Goal: Information Seeking & Learning: Learn about a topic

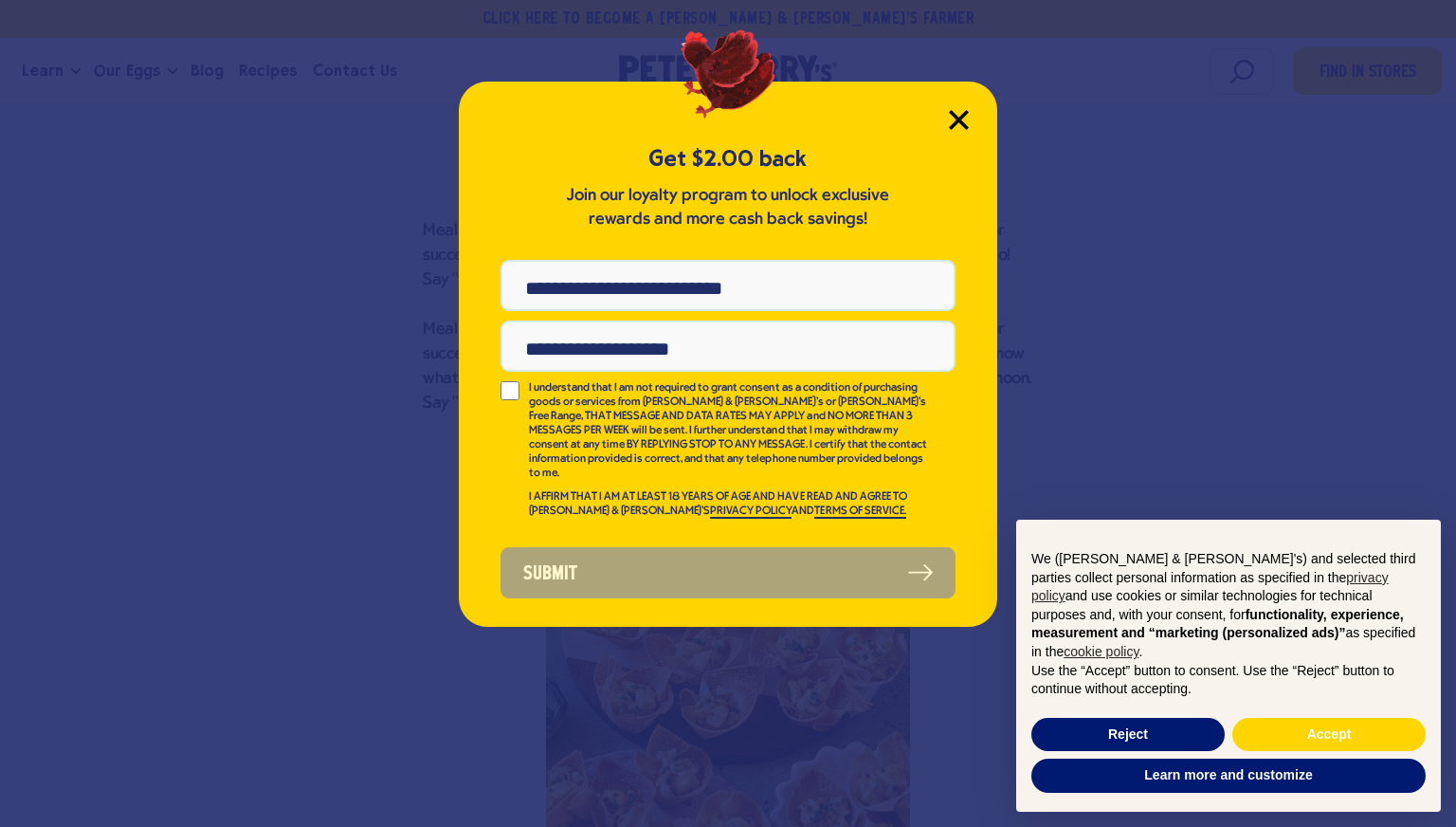
click at [952, 126] on icon "Close Modal" at bounding box center [958, 118] width 17 height 17
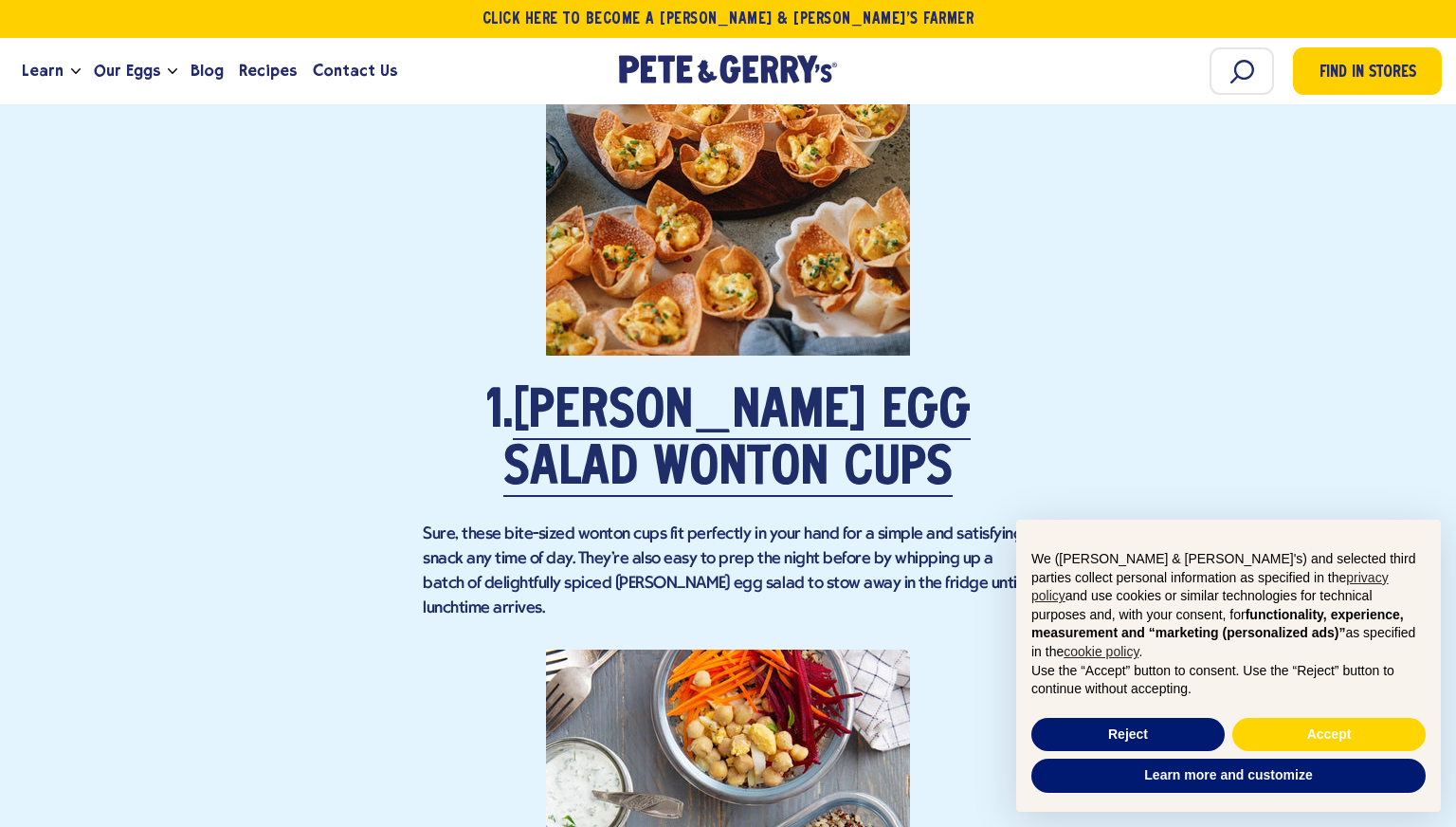
scroll to position [1780, 0]
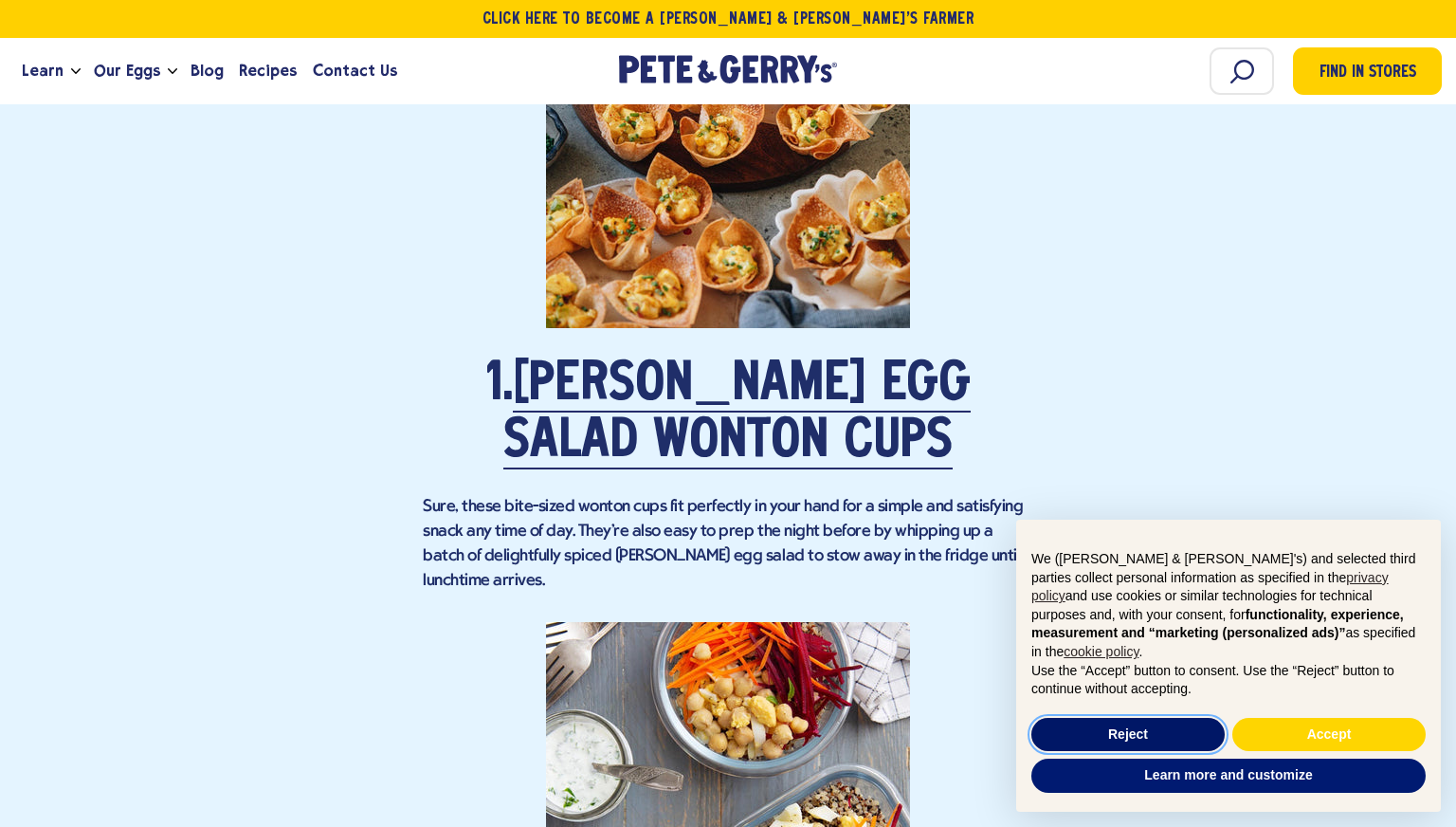
click at [1062, 721] on button "Reject" at bounding box center [1128, 734] width 193 height 34
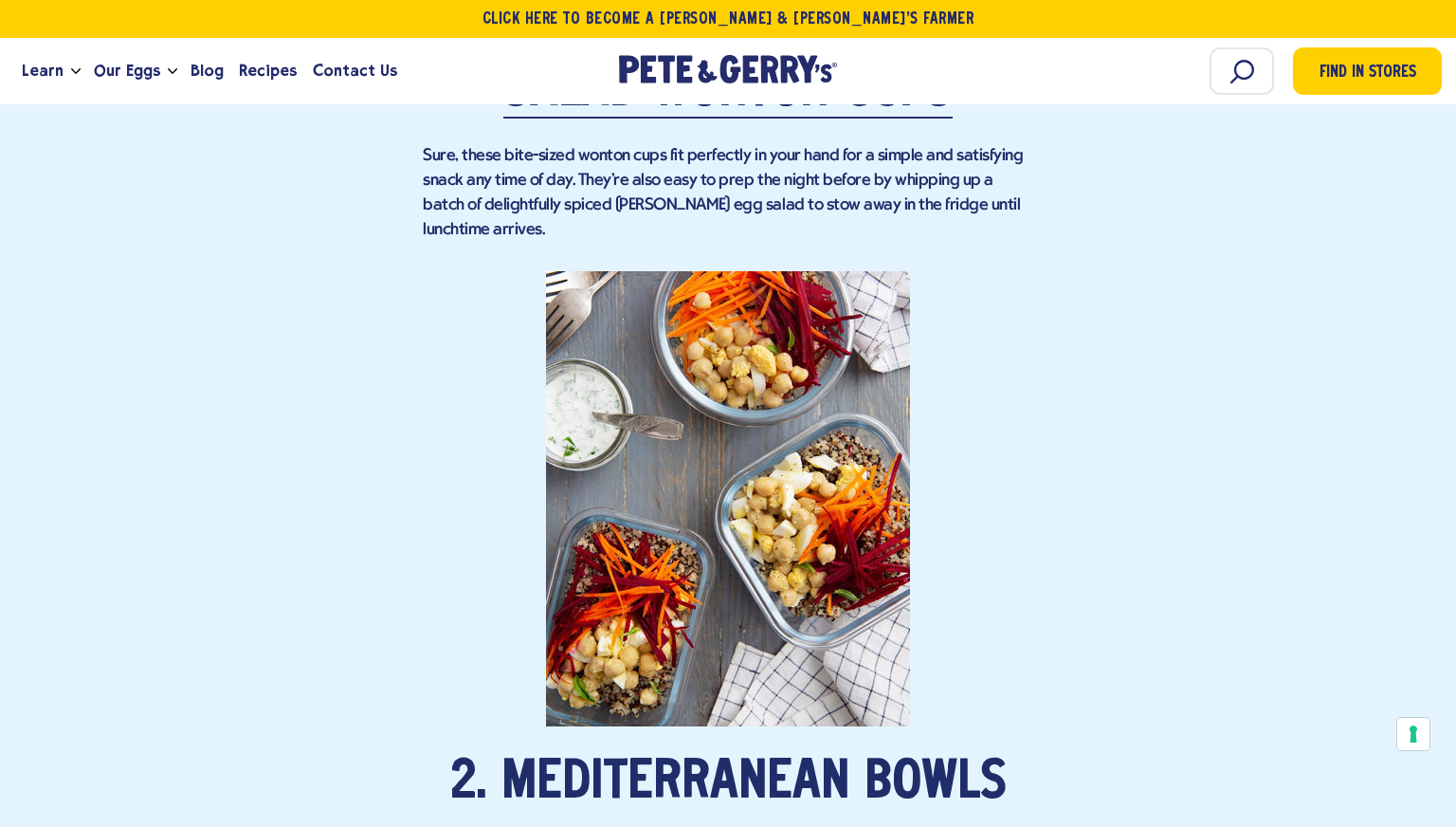
scroll to position [2555, 0]
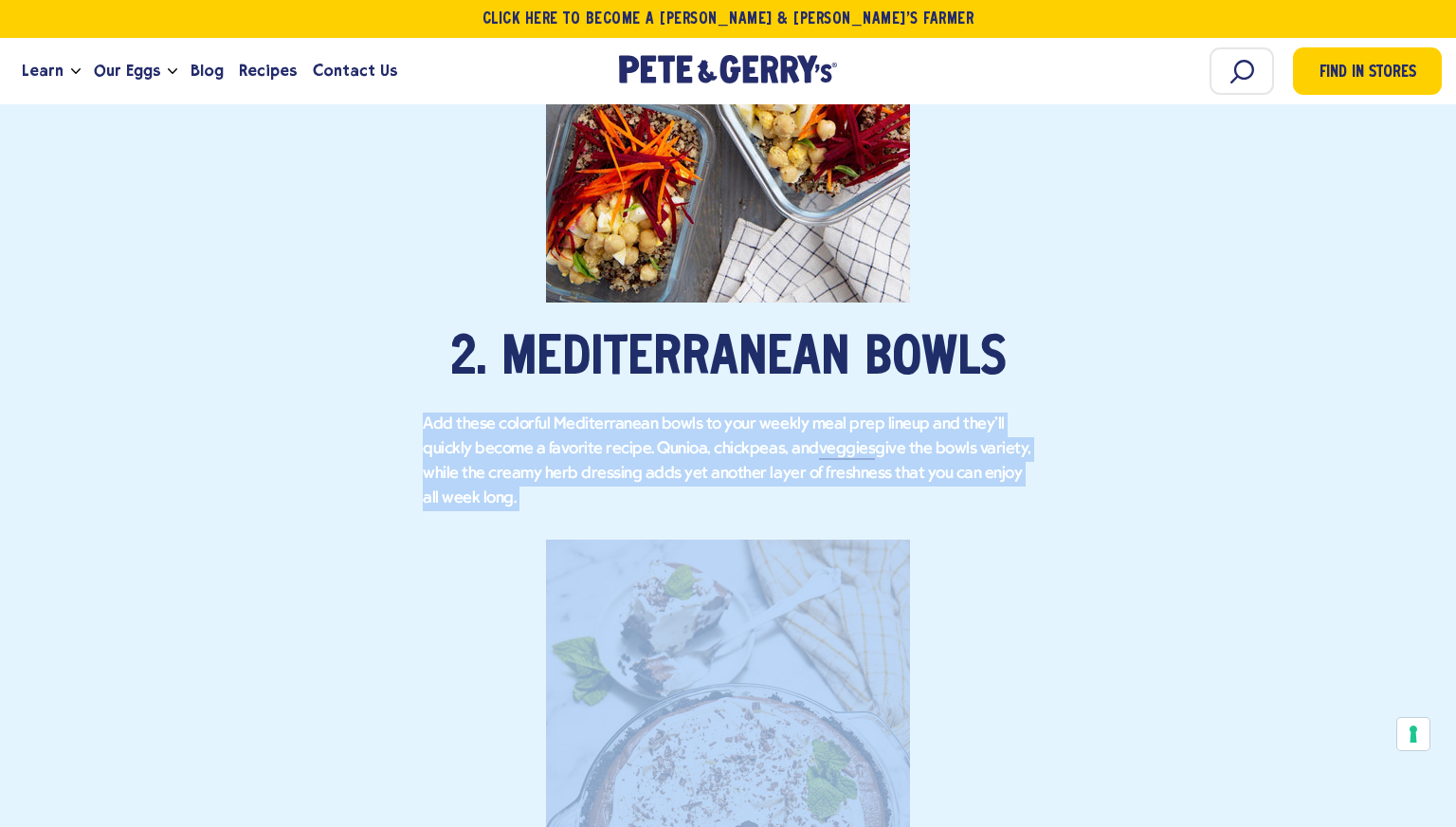
drag, startPoint x: 492, startPoint y: 490, endPoint x: 408, endPoint y: 389, distance: 131.4
drag, startPoint x: 404, startPoint y: 386, endPoint x: 479, endPoint y: 493, distance: 130.7
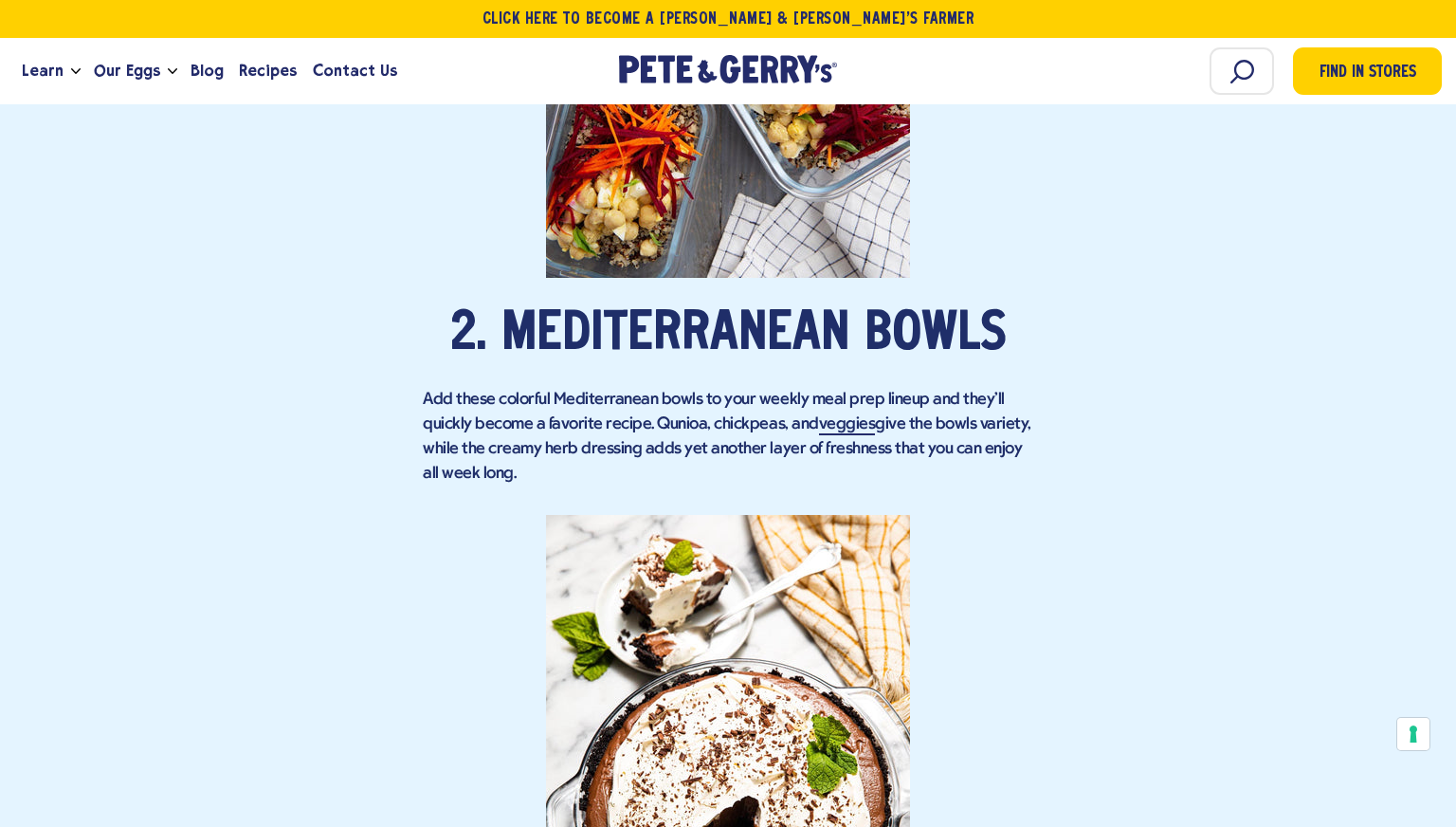
scroll to position [2582, 0]
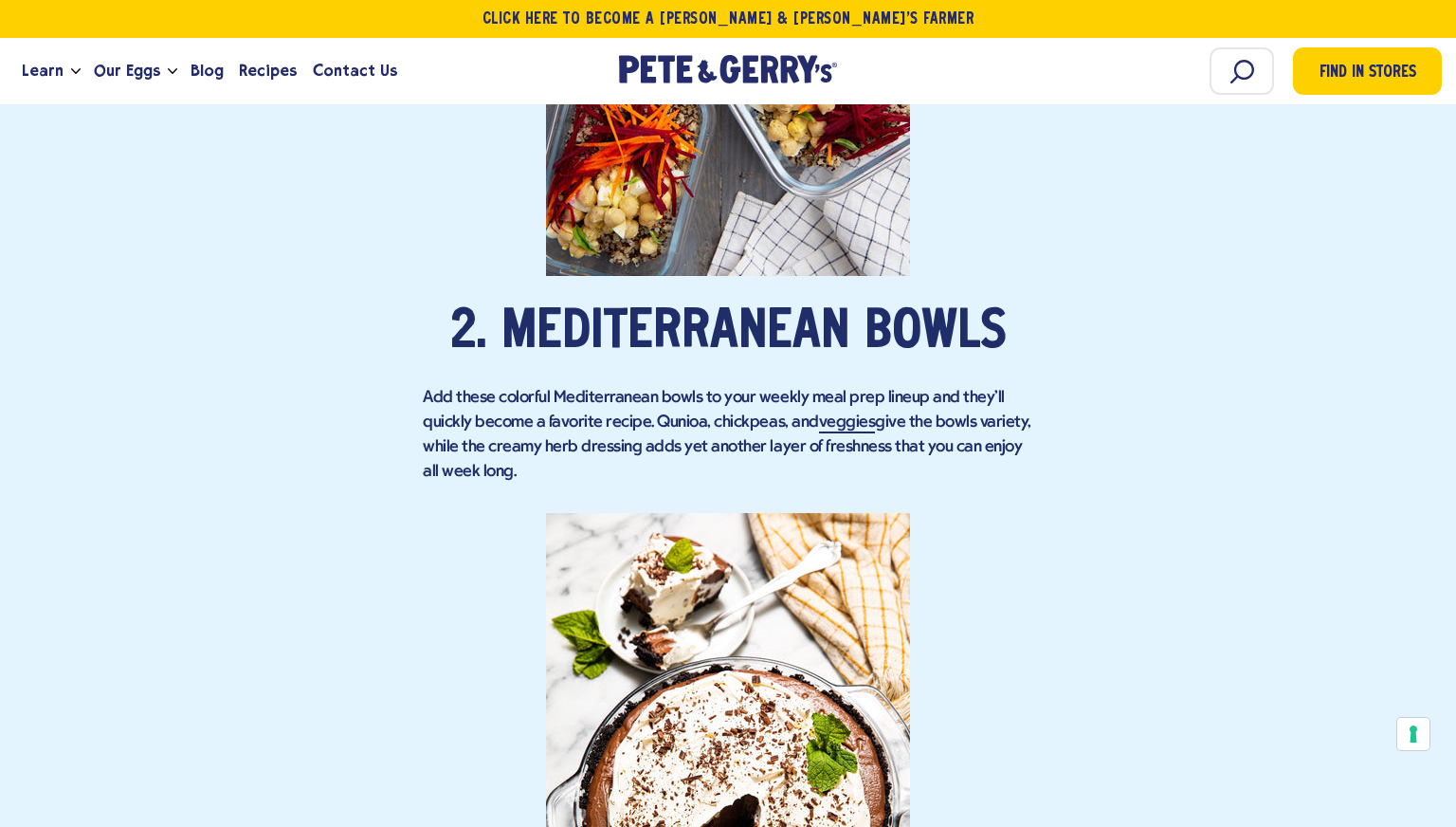
drag, startPoint x: 495, startPoint y: 449, endPoint x: 418, endPoint y: 372, distance: 108.9
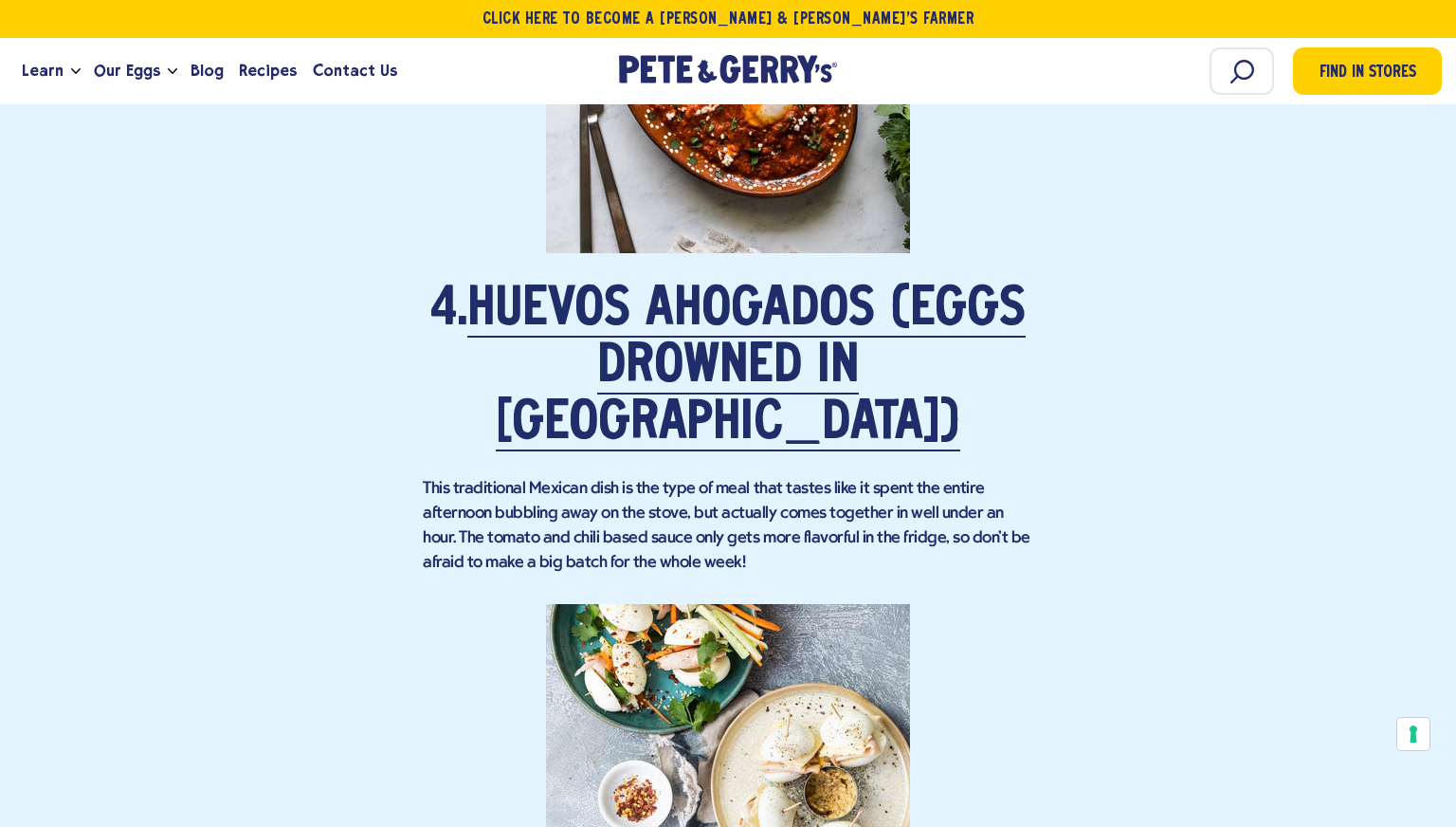
scroll to position [4108, 0]
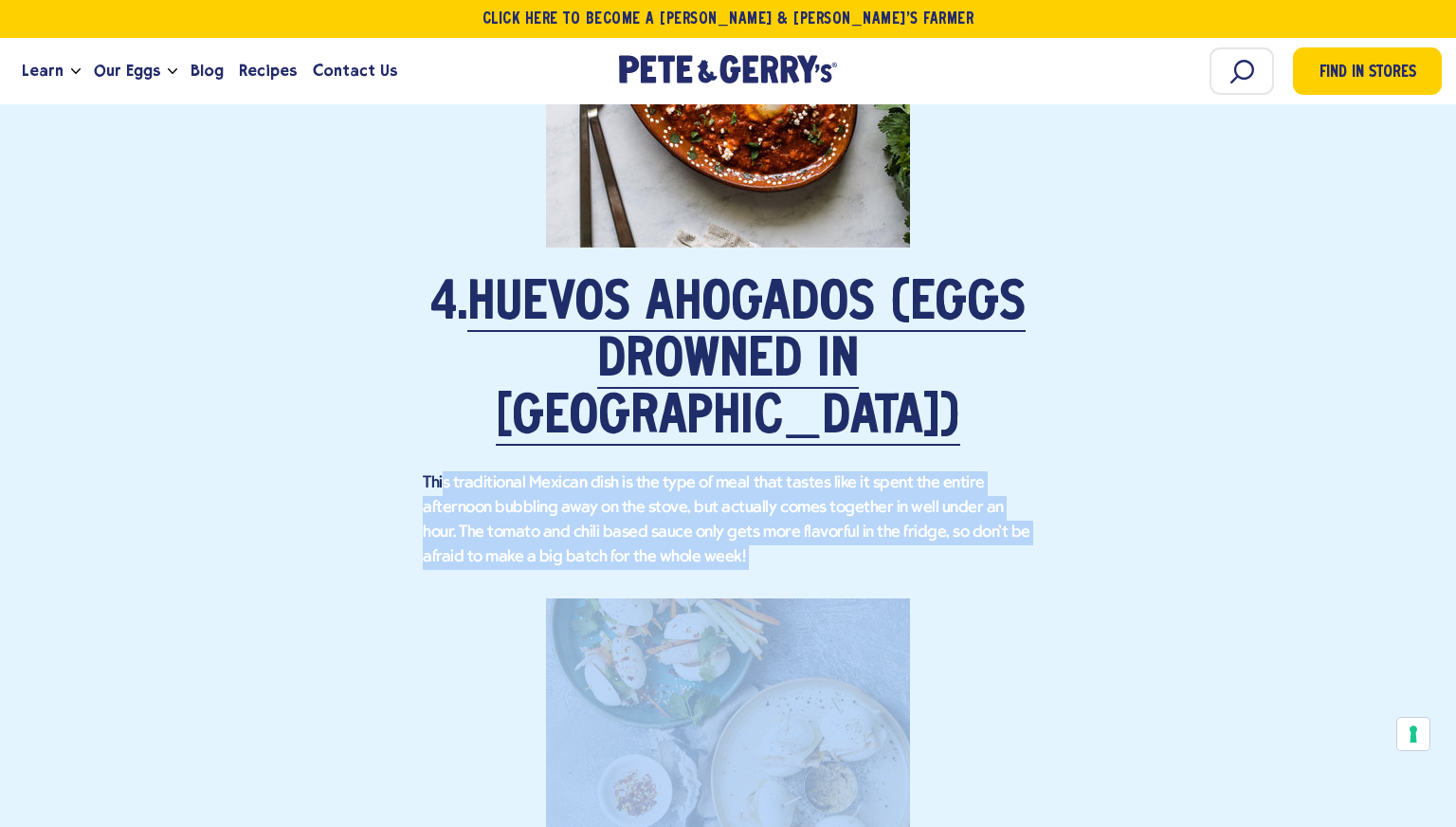
drag, startPoint x: 445, startPoint y: 408, endPoint x: 735, endPoint y: 509, distance: 307.1
click at [723, 475] on p "This traditional Mexican dish is the type of meal that tastes like it spent the…" at bounding box center [728, 519] width 610 height 99
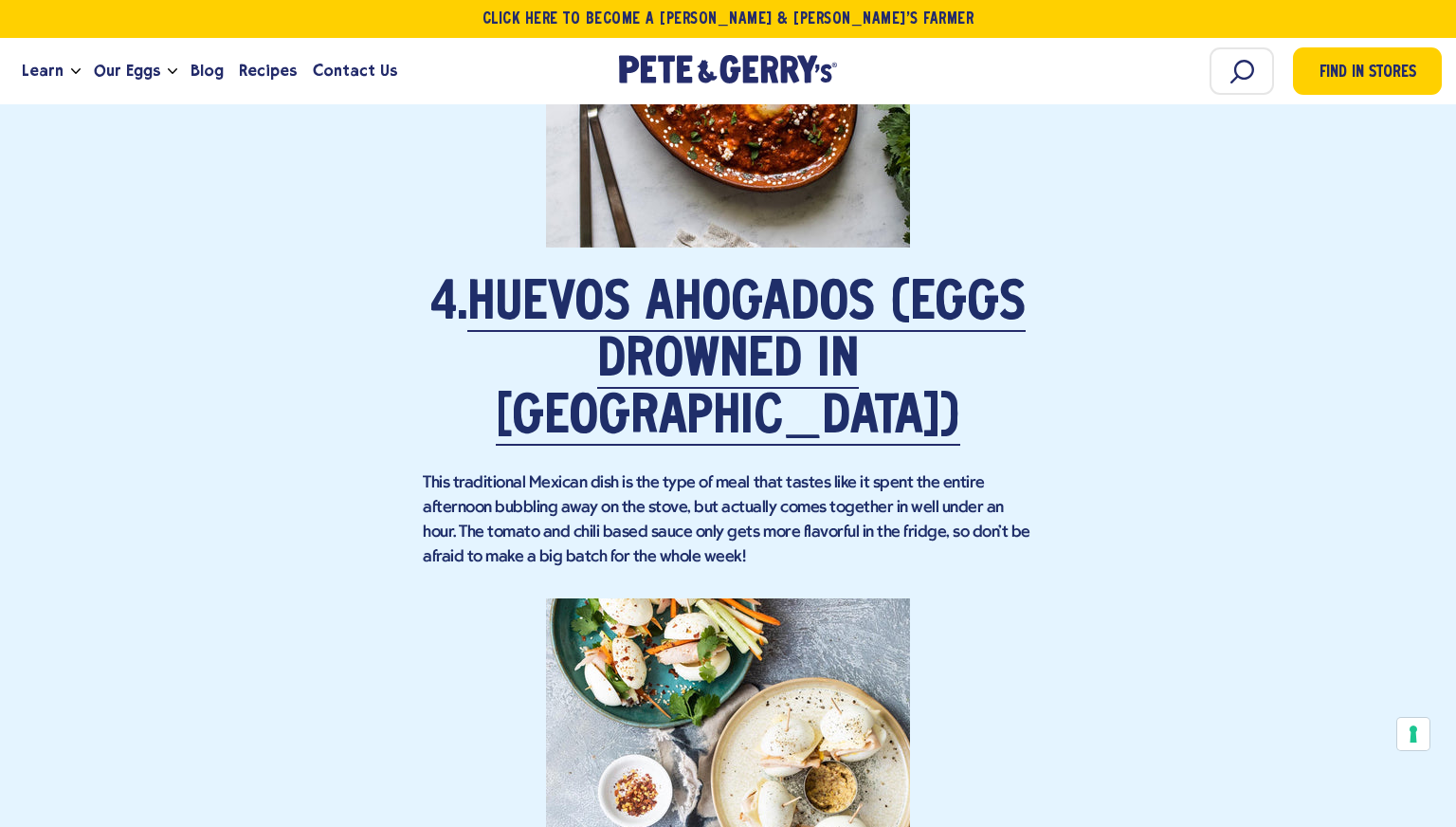
click at [723, 475] on p "This traditional Mexican dish is the type of meal that tastes like it spent the…" at bounding box center [728, 519] width 610 height 99
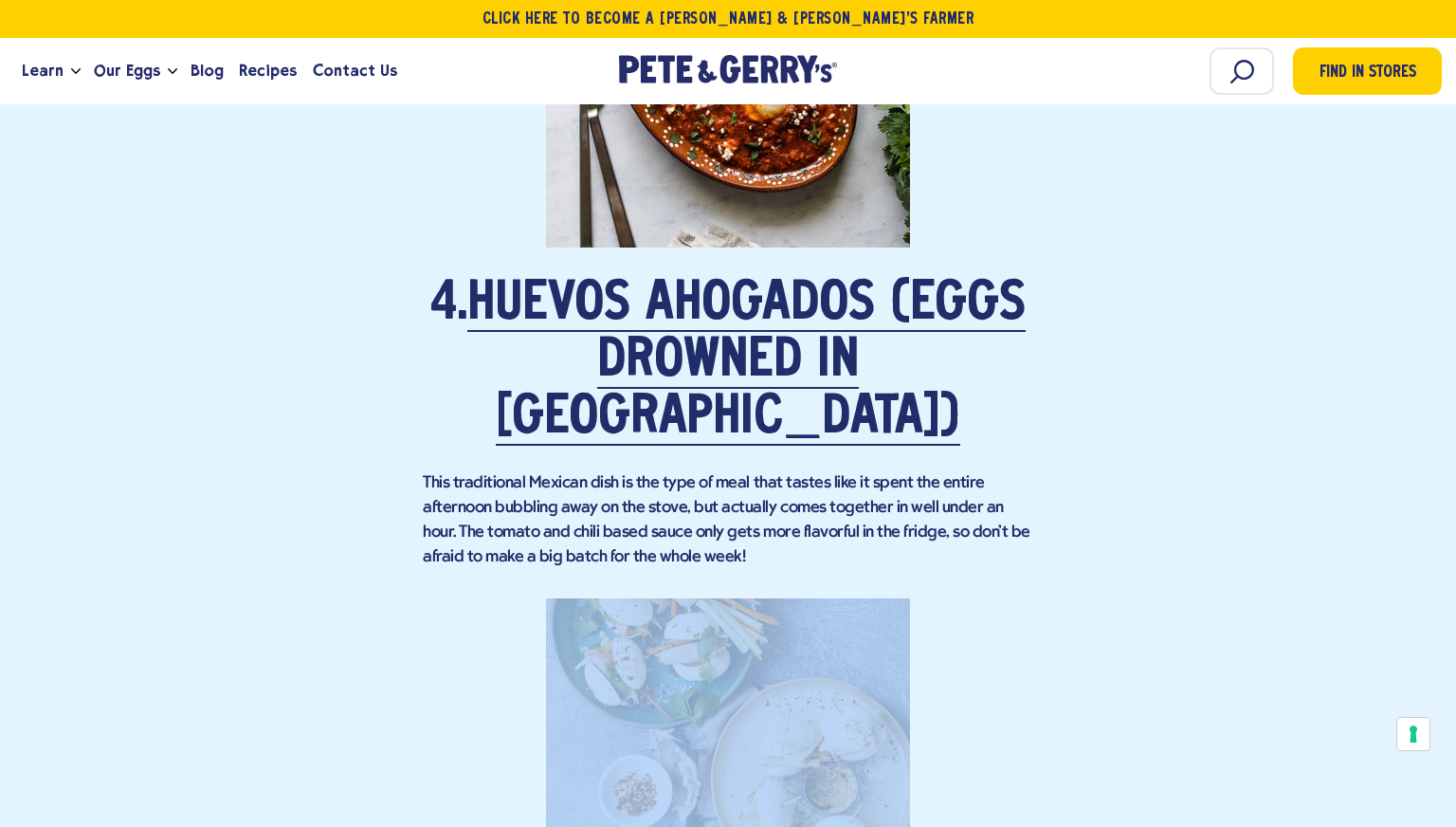
click at [723, 475] on p "This traditional Mexican dish is the type of meal that tastes like it spent the…" at bounding box center [728, 519] width 610 height 99
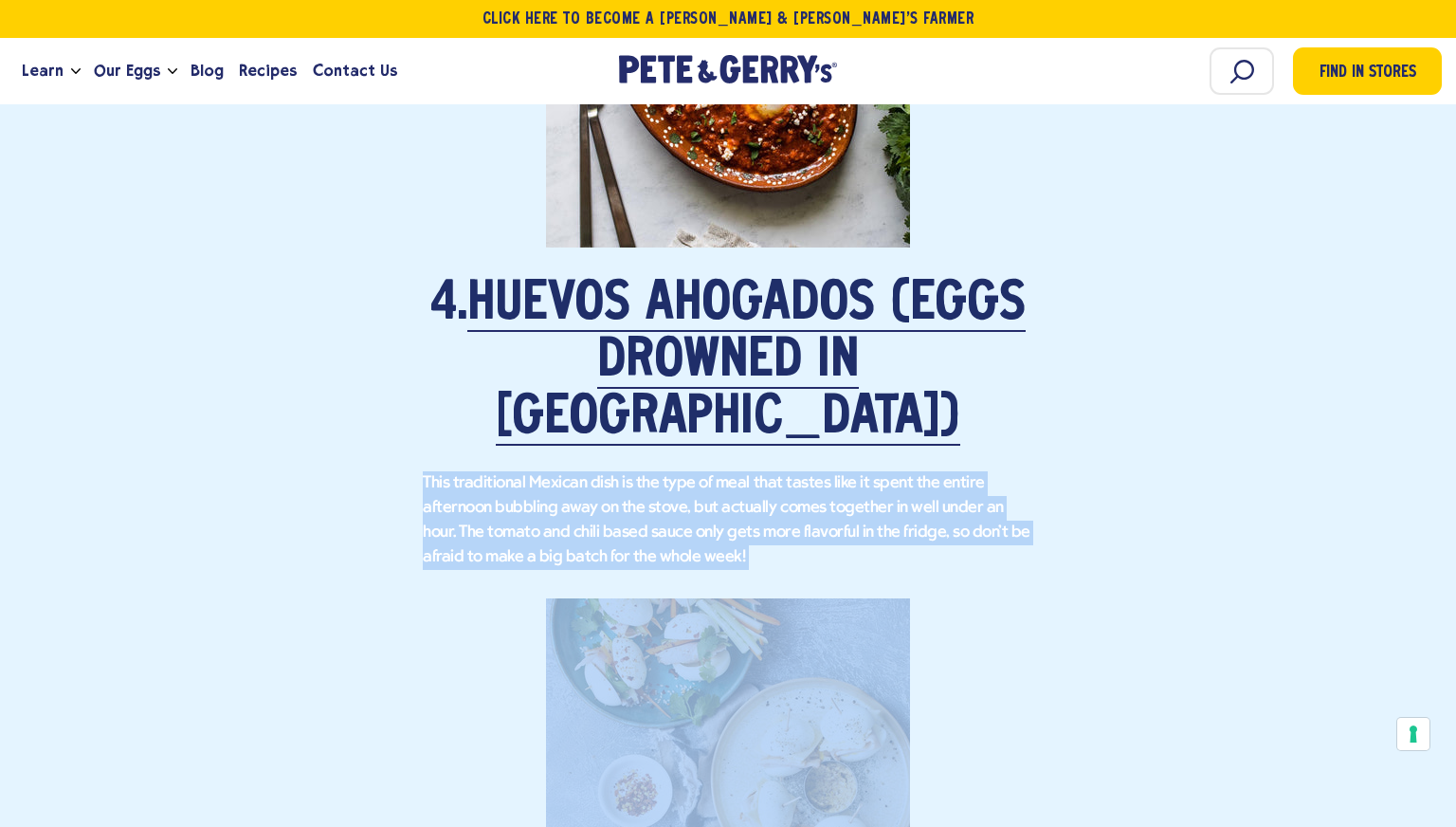
click at [723, 475] on p "This traditional Mexican dish is the type of meal that tastes like it spent the…" at bounding box center [728, 519] width 610 height 99
click at [829, 471] on p "This traditional Mexican dish is the type of meal that tastes like it spent the…" at bounding box center [728, 519] width 610 height 99
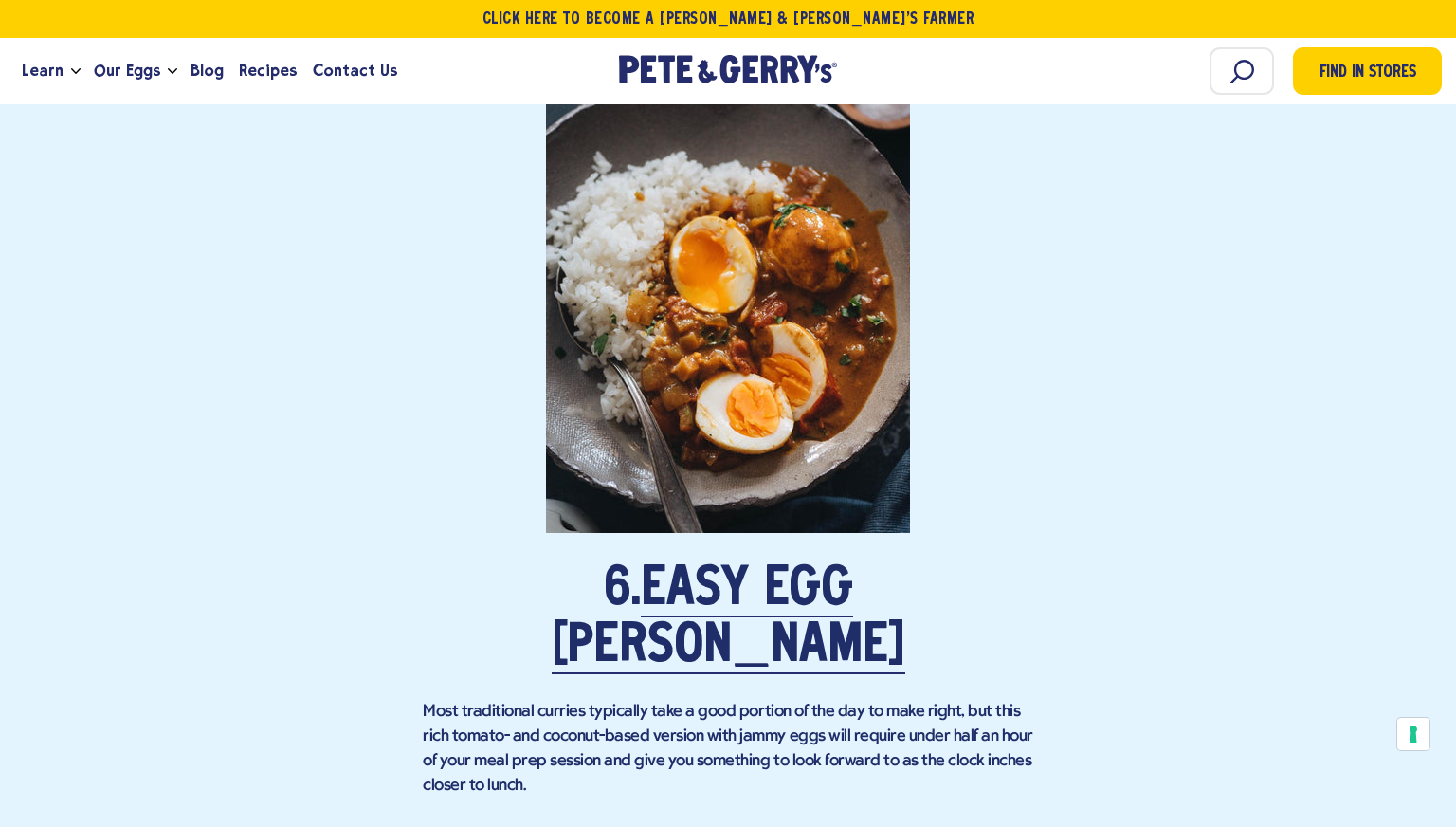
scroll to position [5552, 0]
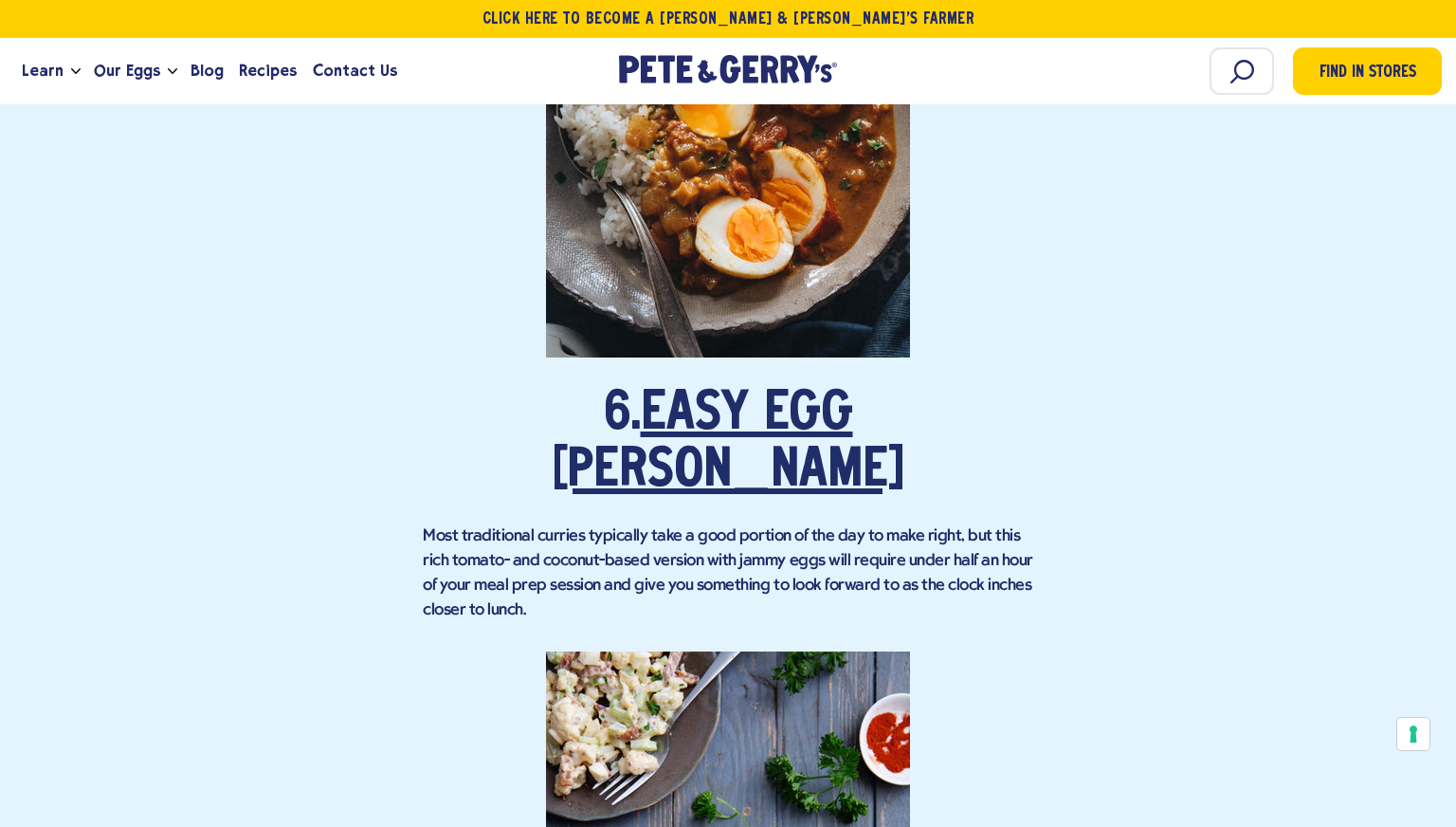
click at [673, 389] on link "Easy Egg [PERSON_NAME]" at bounding box center [728, 444] width 353 height 110
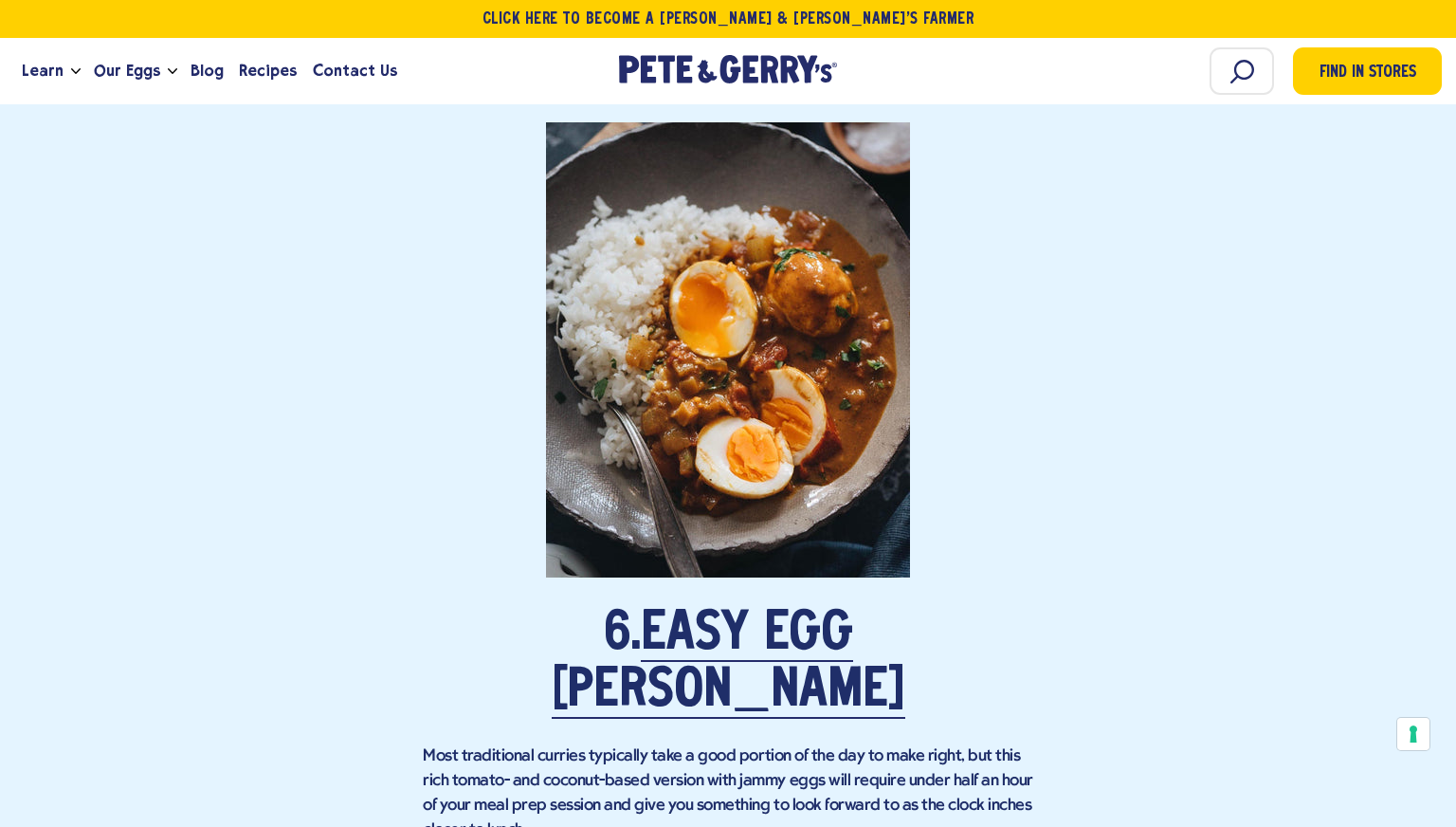
scroll to position [5398, 0]
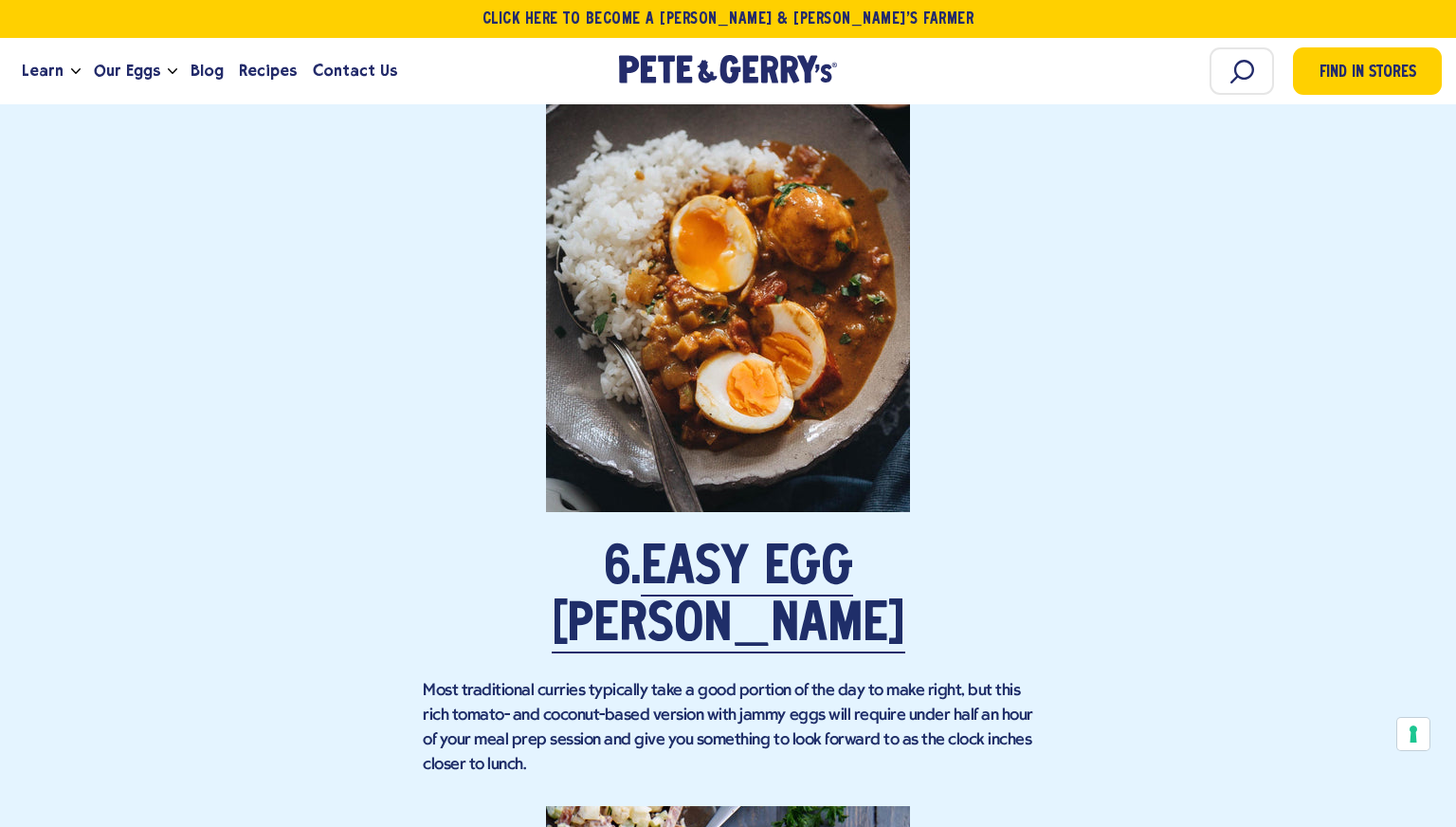
click at [540, 679] on p "Most traditional curries typically take a good portion of the day to make right…" at bounding box center [728, 727] width 610 height 99
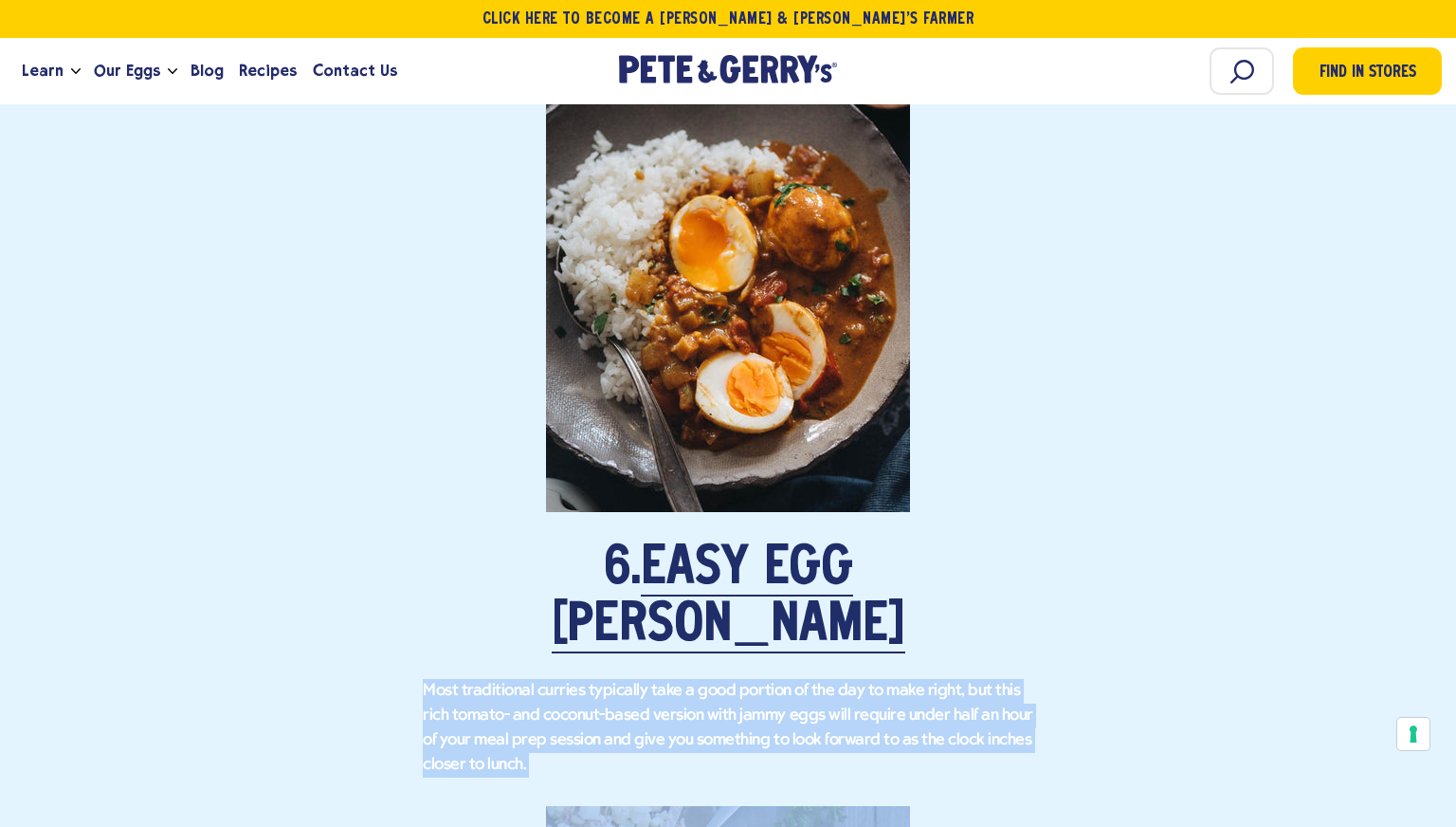
click at [540, 679] on p "Most traditional curries typically take a good portion of the day to make right…" at bounding box center [728, 727] width 610 height 99
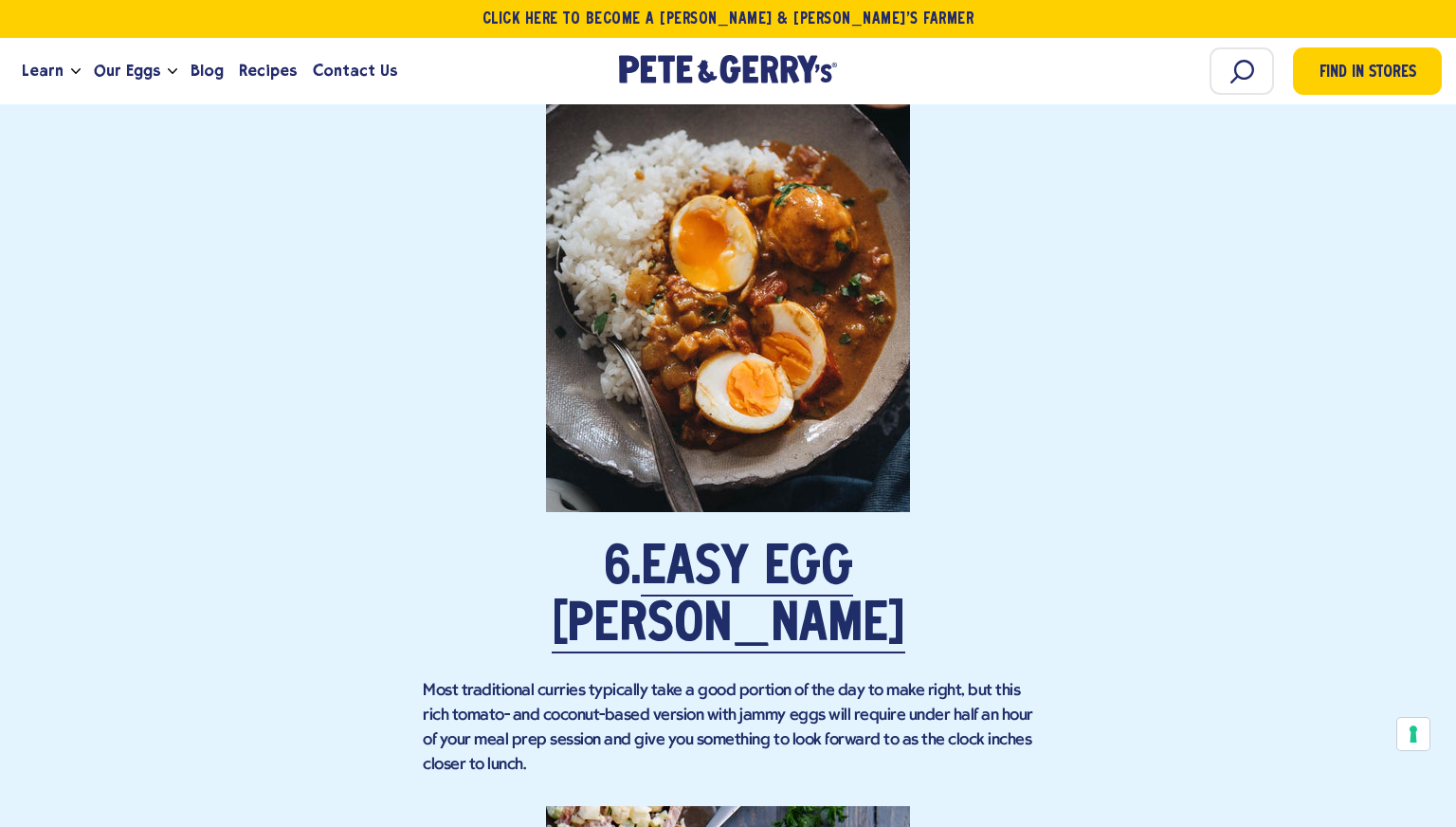
click at [540, 679] on p "Most traditional curries typically take a good portion of the day to make right…" at bounding box center [728, 727] width 610 height 99
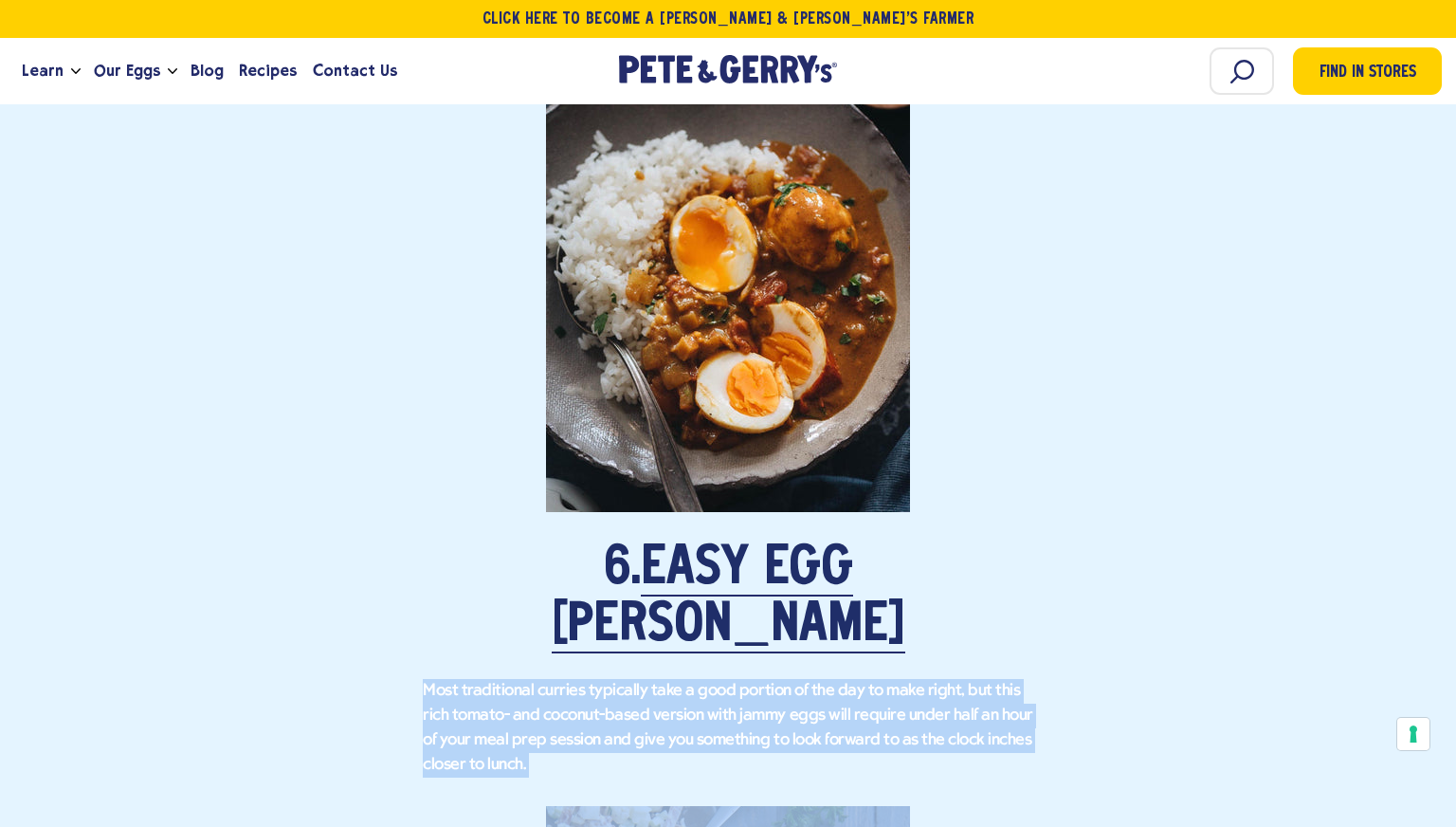
click at [540, 679] on p "Most traditional curries typically take a good portion of the day to make right…" at bounding box center [728, 727] width 610 height 99
click at [588, 679] on p "Most traditional curries typically take a good portion of the day to make right…" at bounding box center [728, 727] width 610 height 99
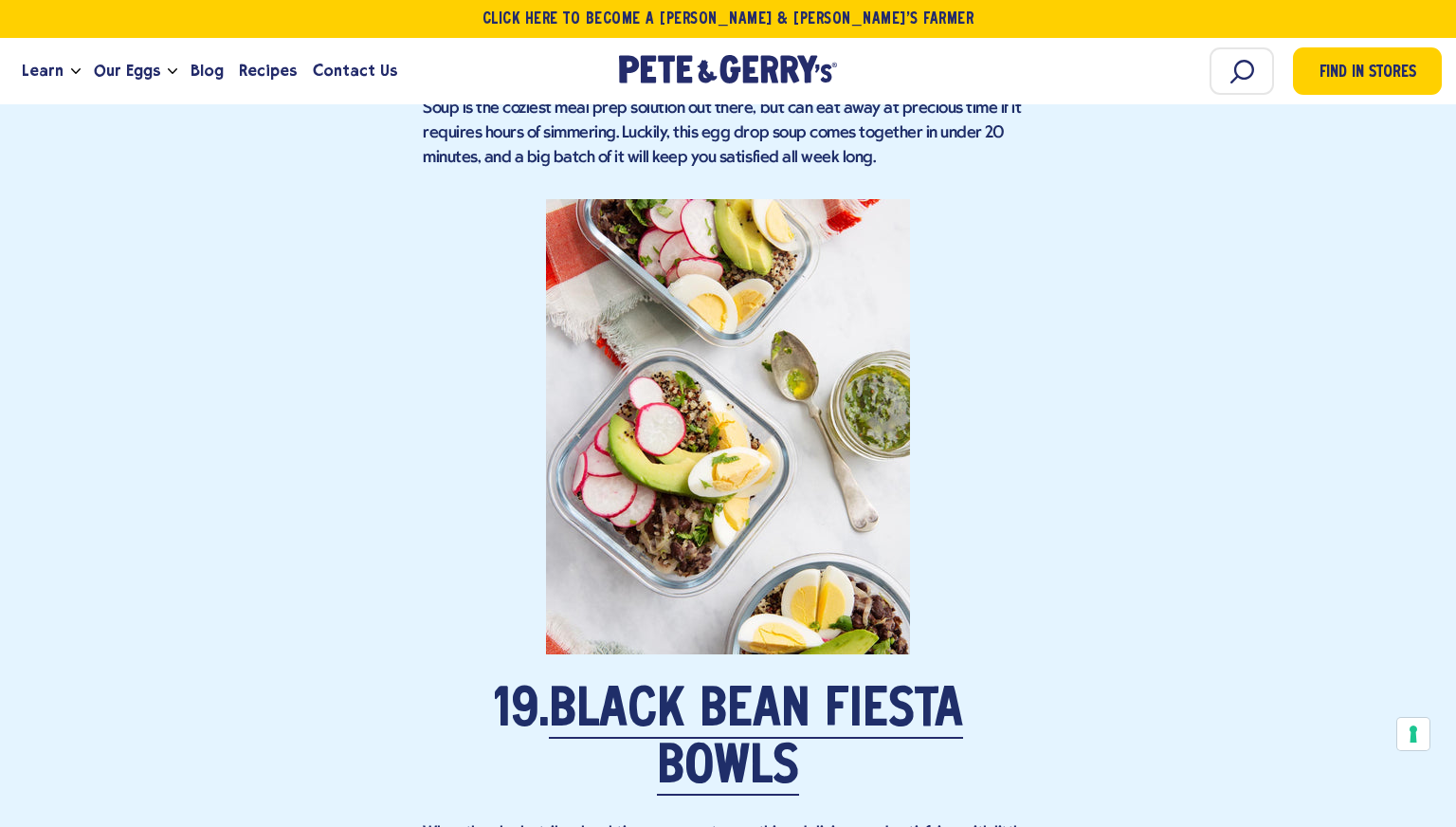
scroll to position [14425, 0]
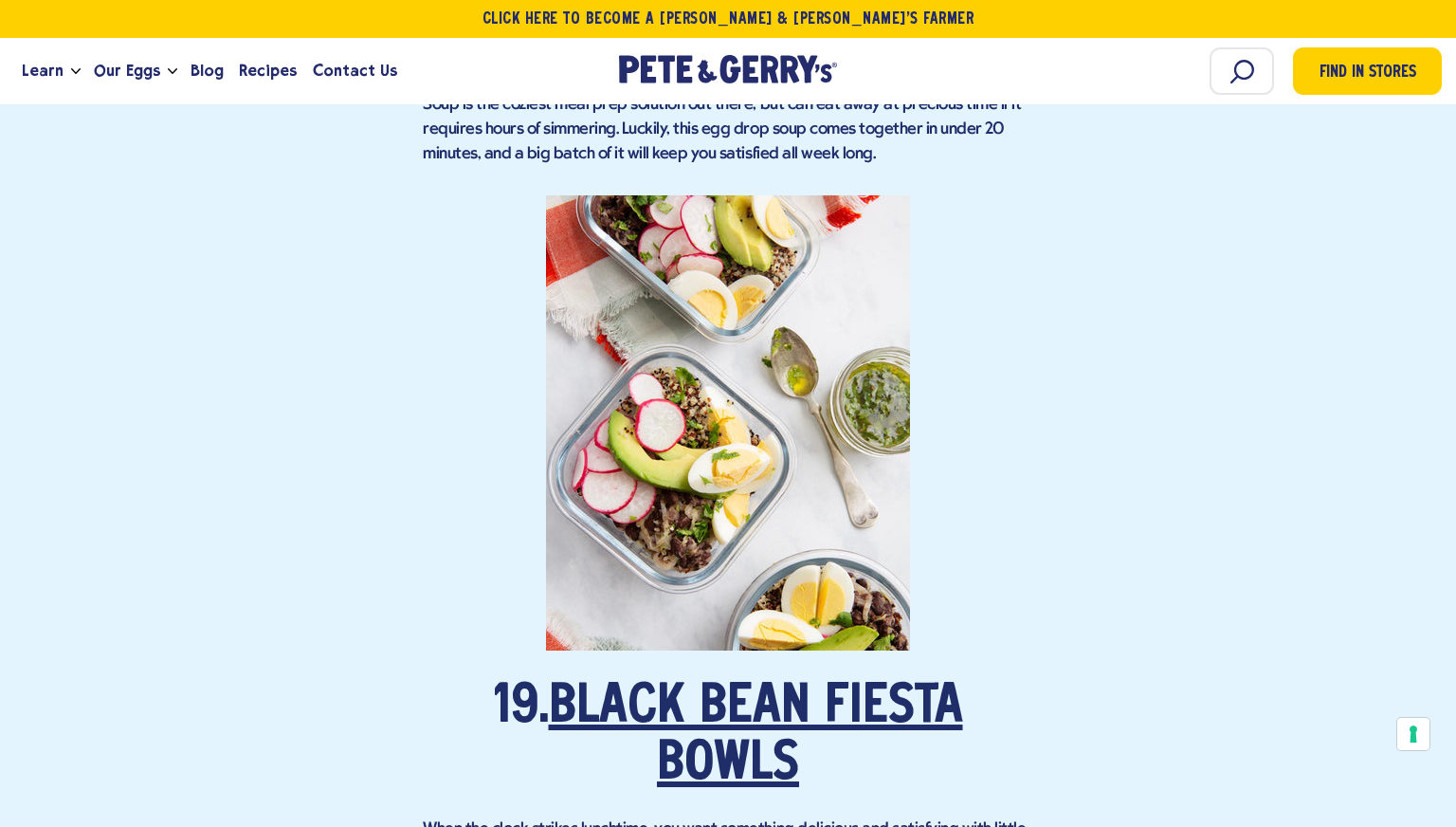
click at [596, 682] on link "Black Bean Fiesta Bowls" at bounding box center [756, 736] width 414 height 110
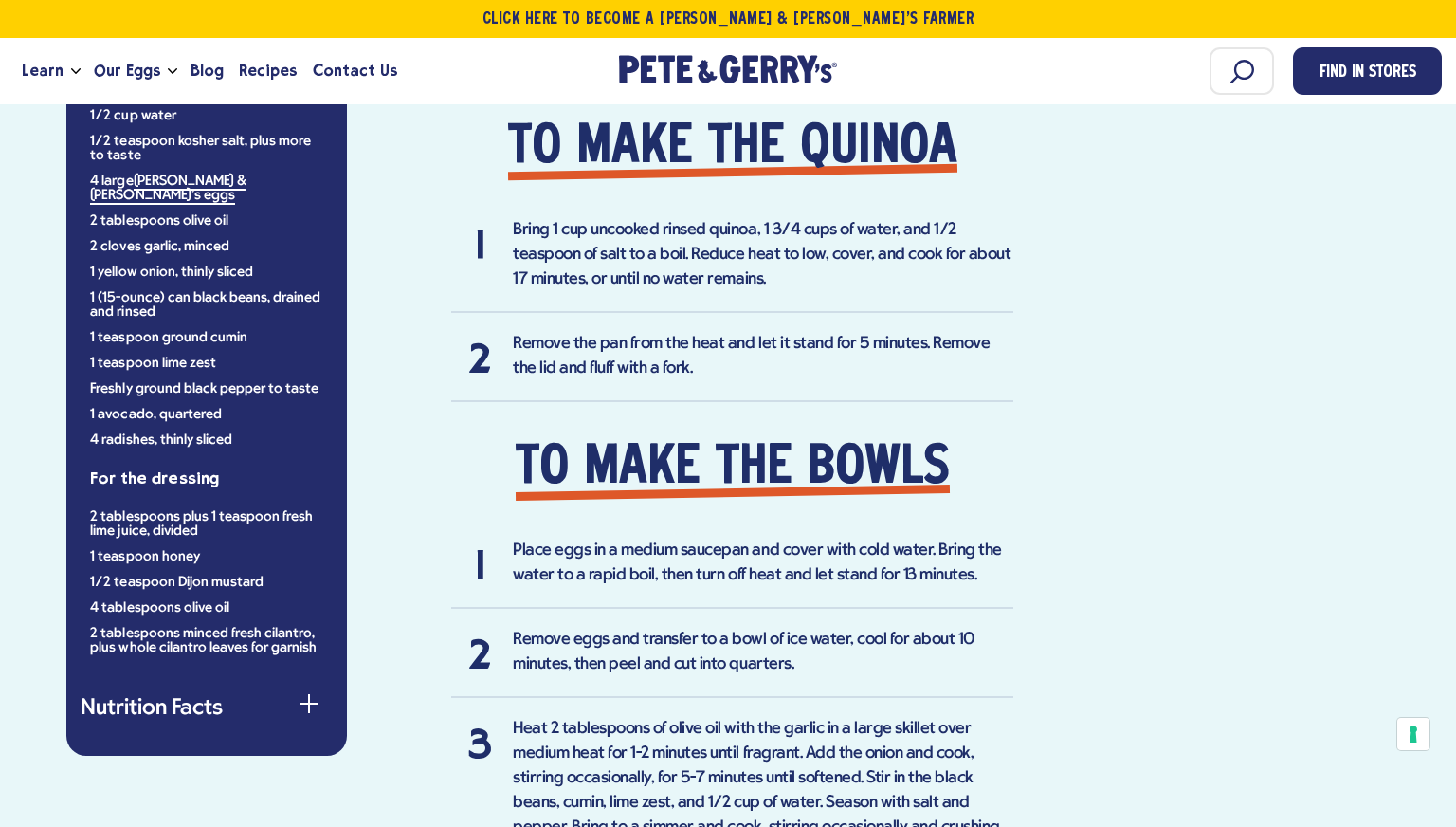
scroll to position [1256, 0]
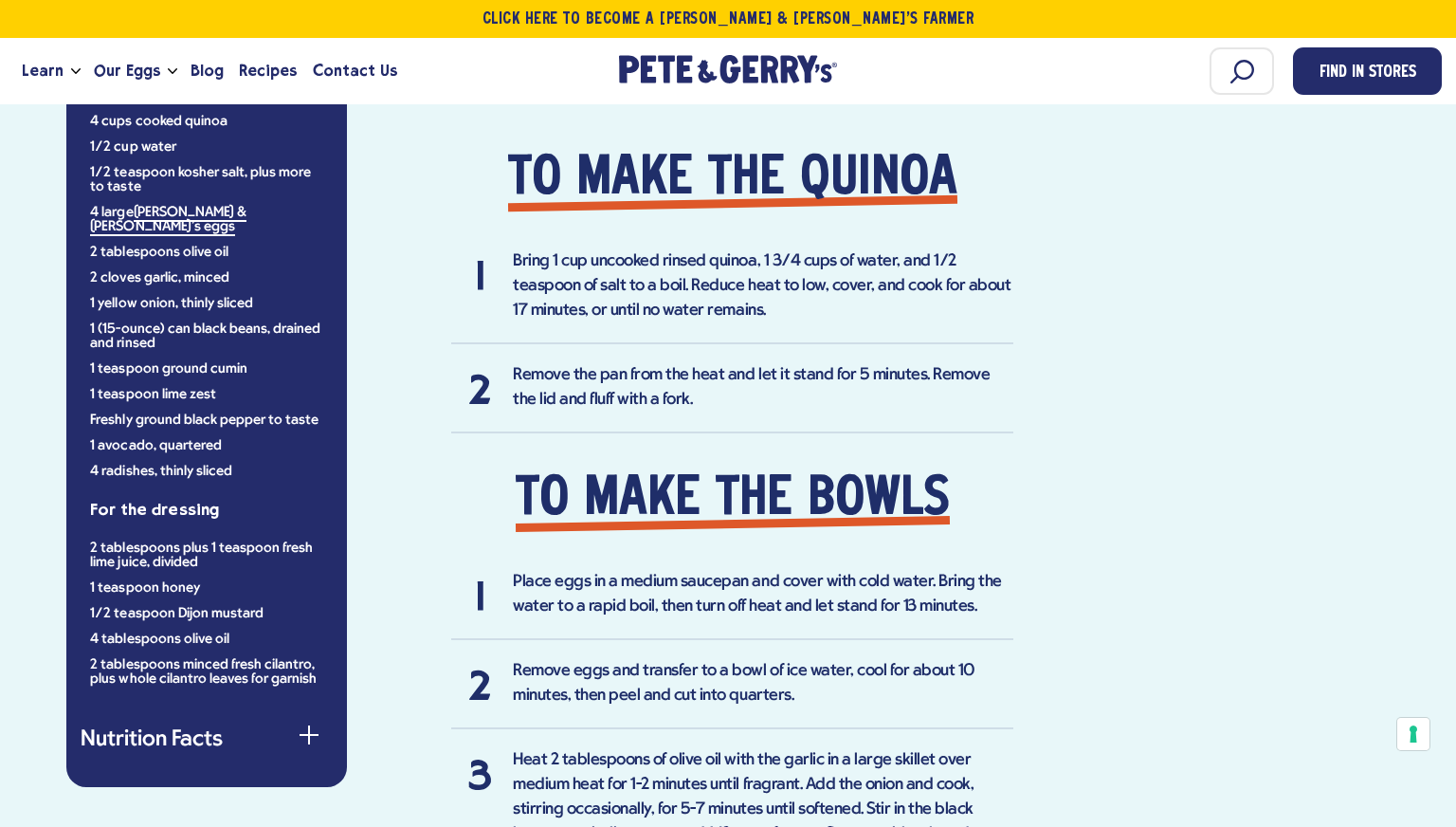
click at [564, 290] on li "Bring 1 cup uncooked rinsed quinoa, 1 3/4 cups of water, and 1/2 teaspoon of sa…" at bounding box center [731, 297] width 562 height 95
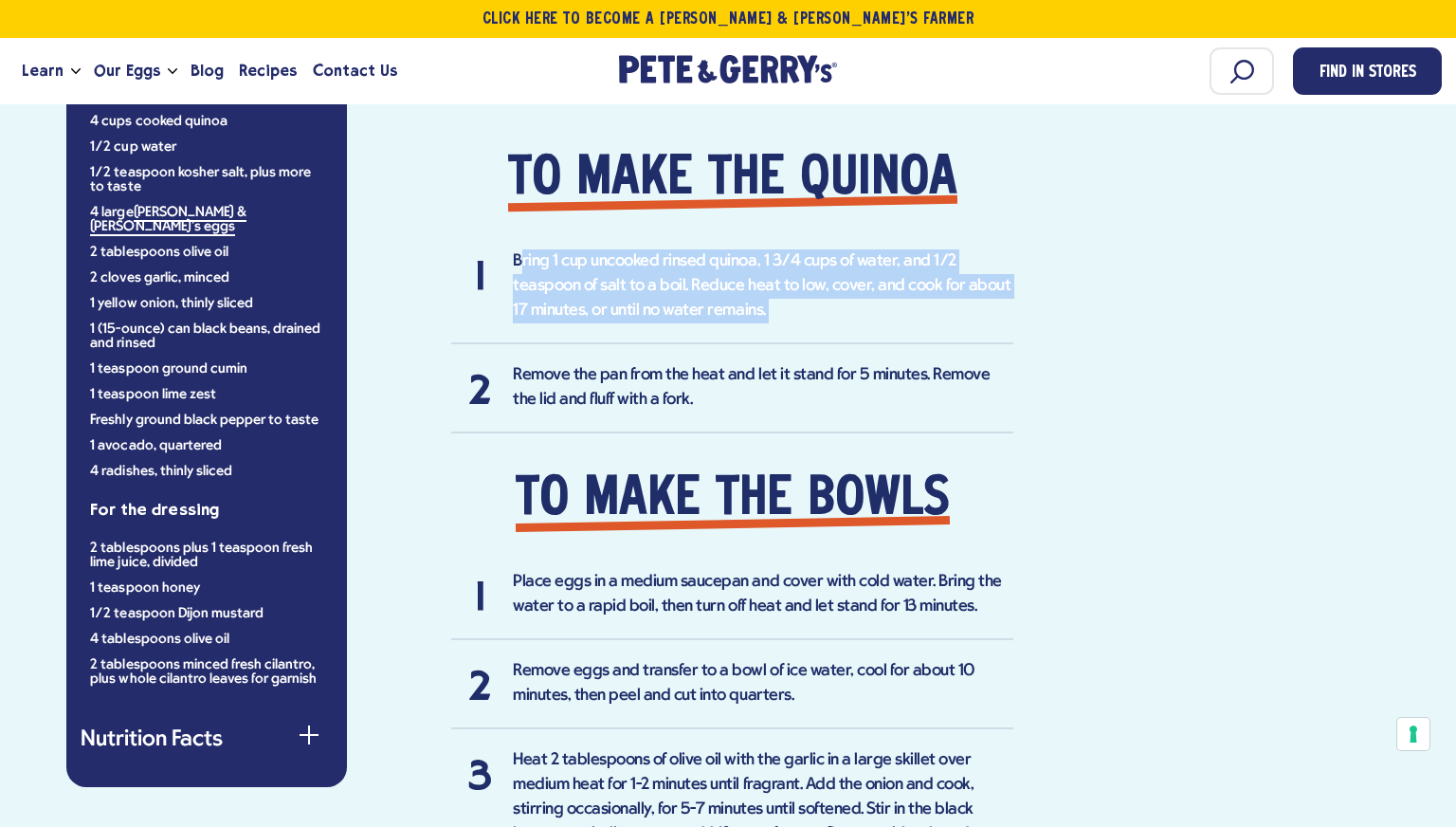
click at [674, 300] on li "Bring 1 cup uncooked rinsed quinoa, 1 3/4 cups of water, and 1/2 teaspoon of sa…" at bounding box center [731, 297] width 562 height 95
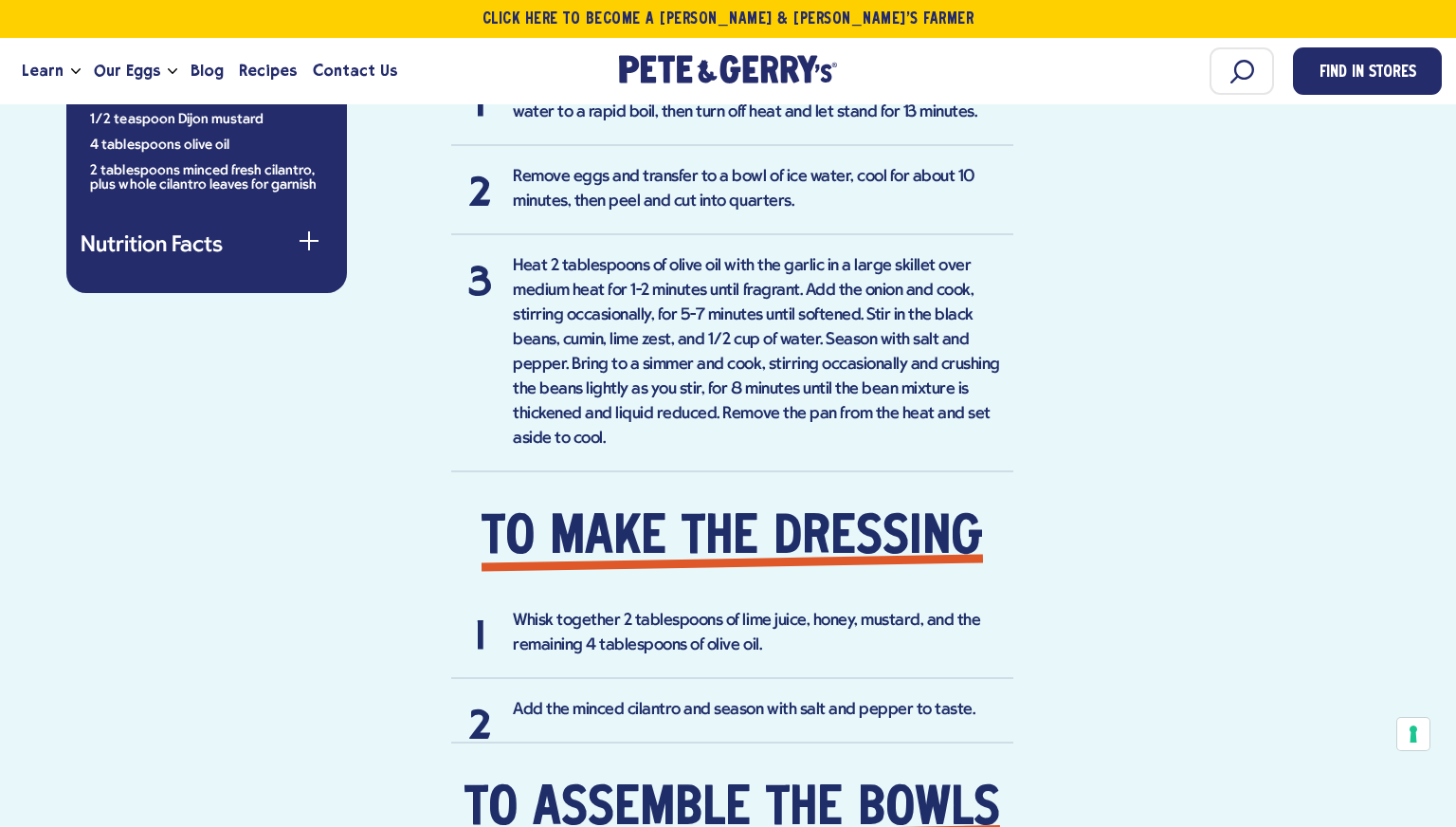
scroll to position [1754, 0]
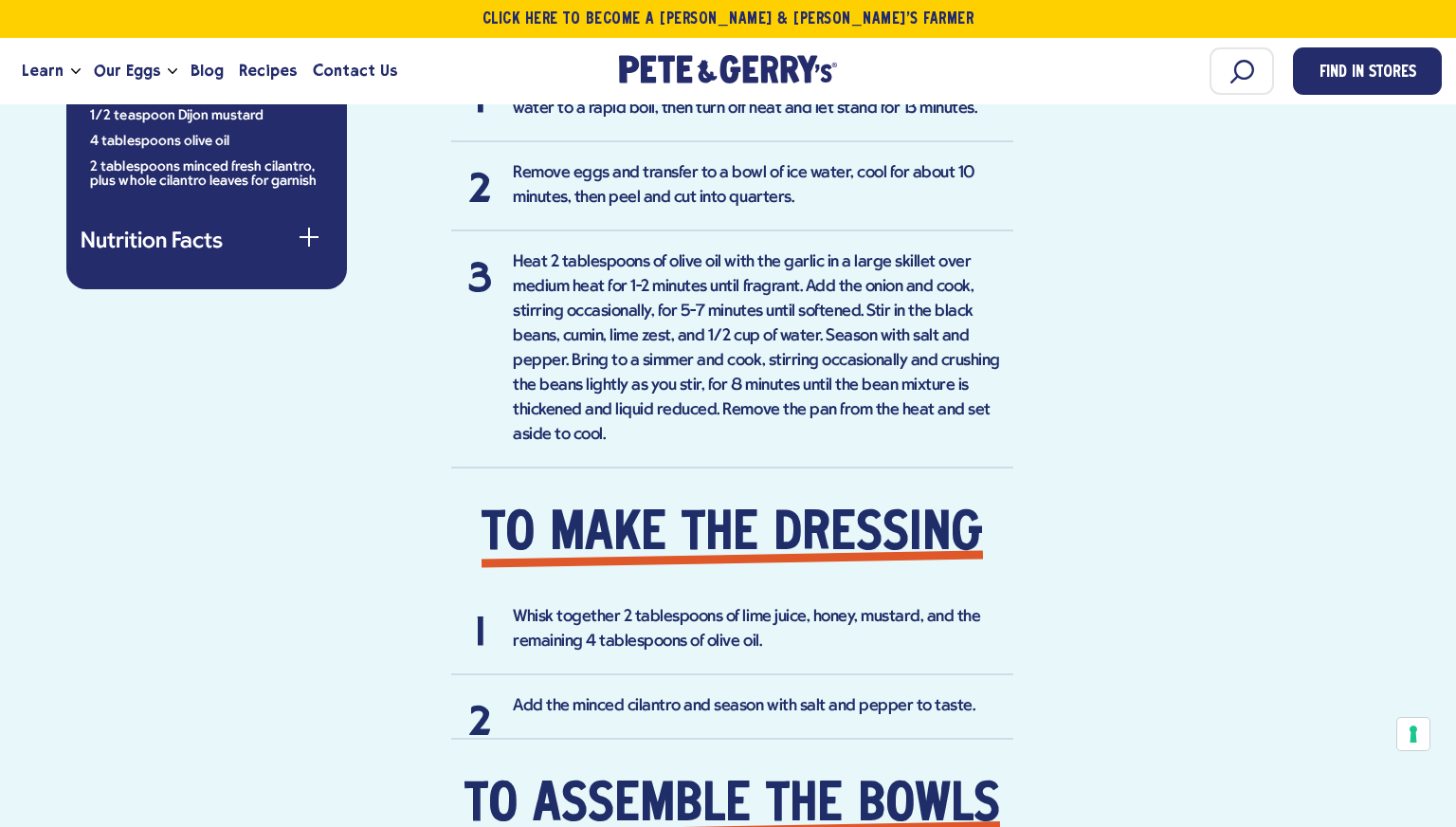
click at [674, 304] on li "Heat 2 tablespoons of olive oil with the garlic in a large skillet over medium …" at bounding box center [731, 358] width 562 height 218
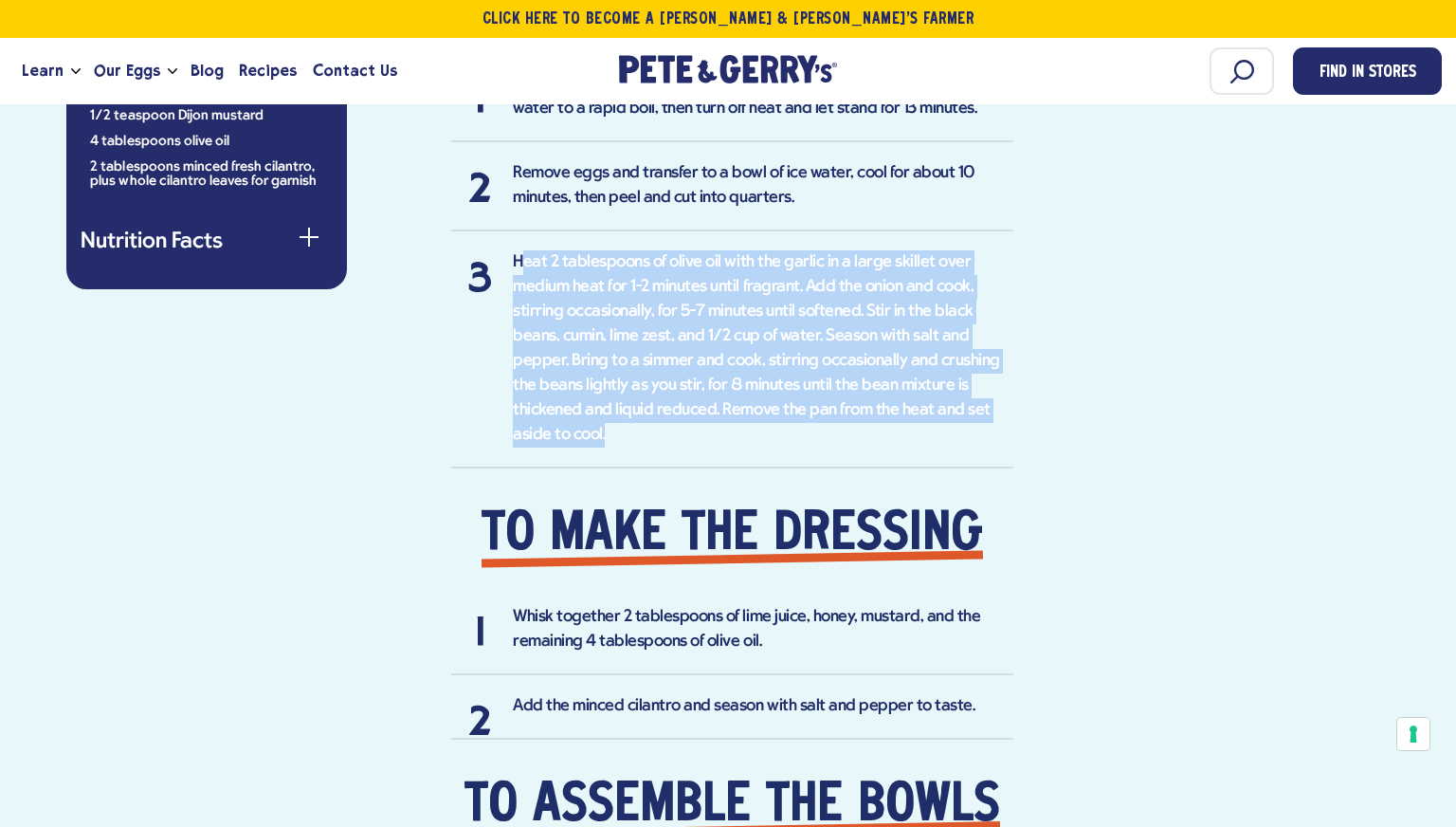
click at [674, 304] on li "Heat 2 tablespoons of olive oil with the garlic in a large skillet over medium …" at bounding box center [731, 358] width 562 height 218
click at [655, 417] on li "Heat 2 tablespoons of olive oil with the garlic in a large skillet over medium …" at bounding box center [731, 358] width 562 height 218
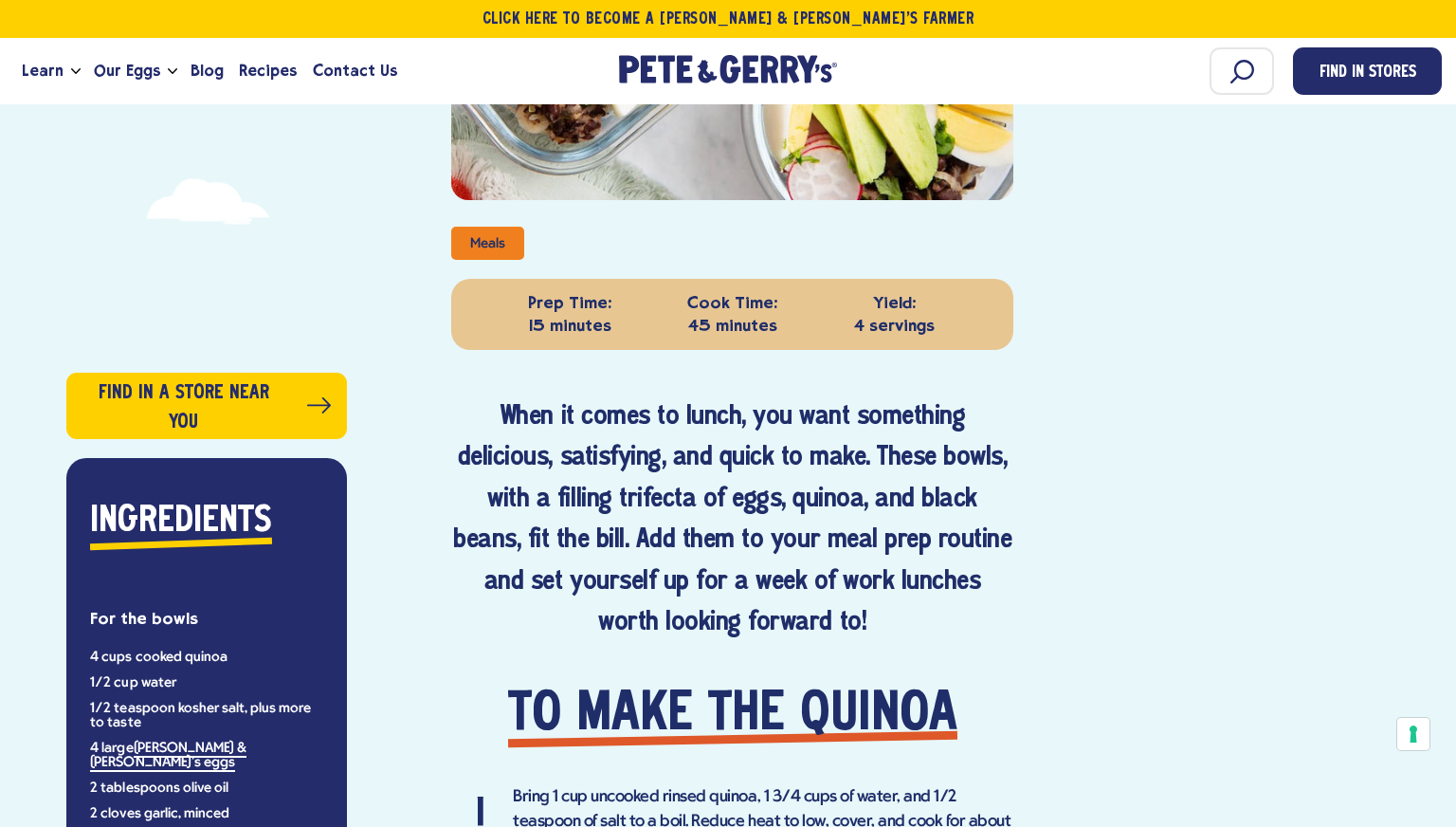
scroll to position [270, 0]
